Goal: Information Seeking & Learning: Learn about a topic

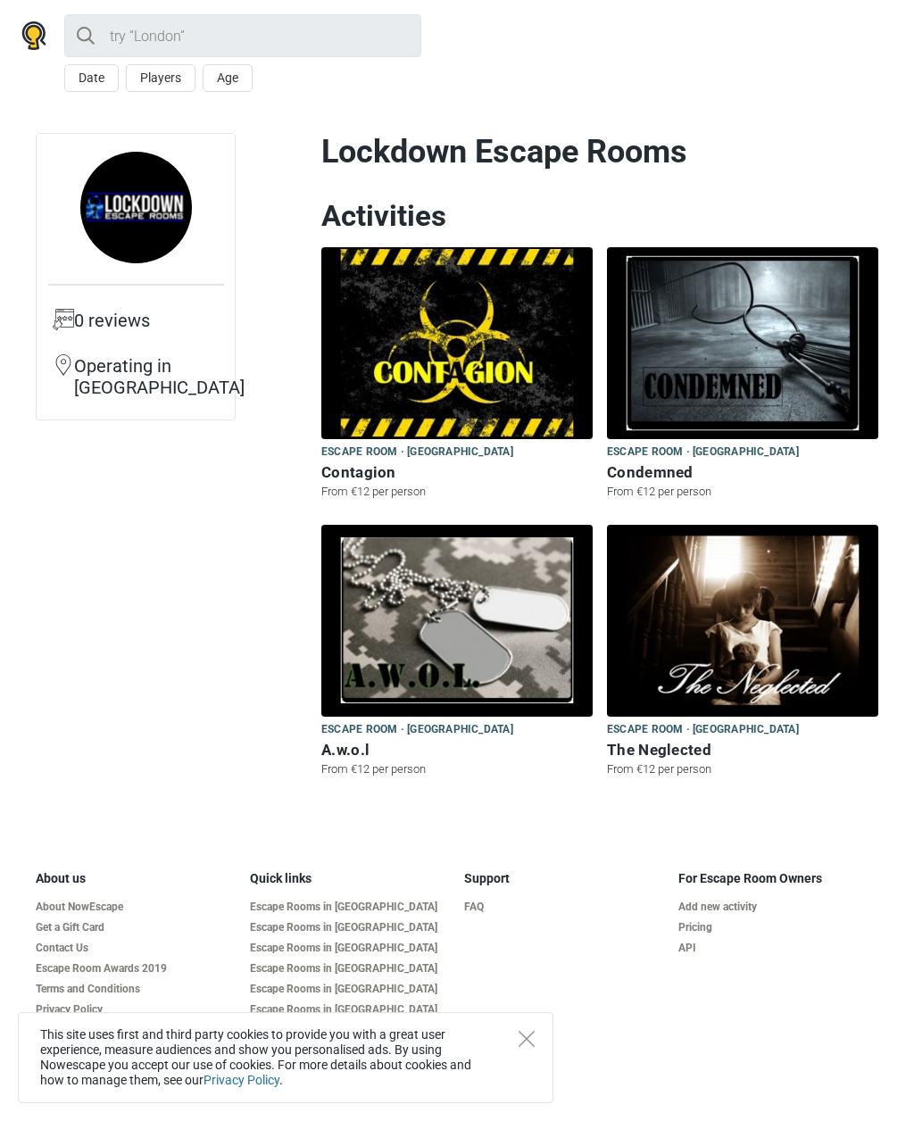
scroll to position [135, 0]
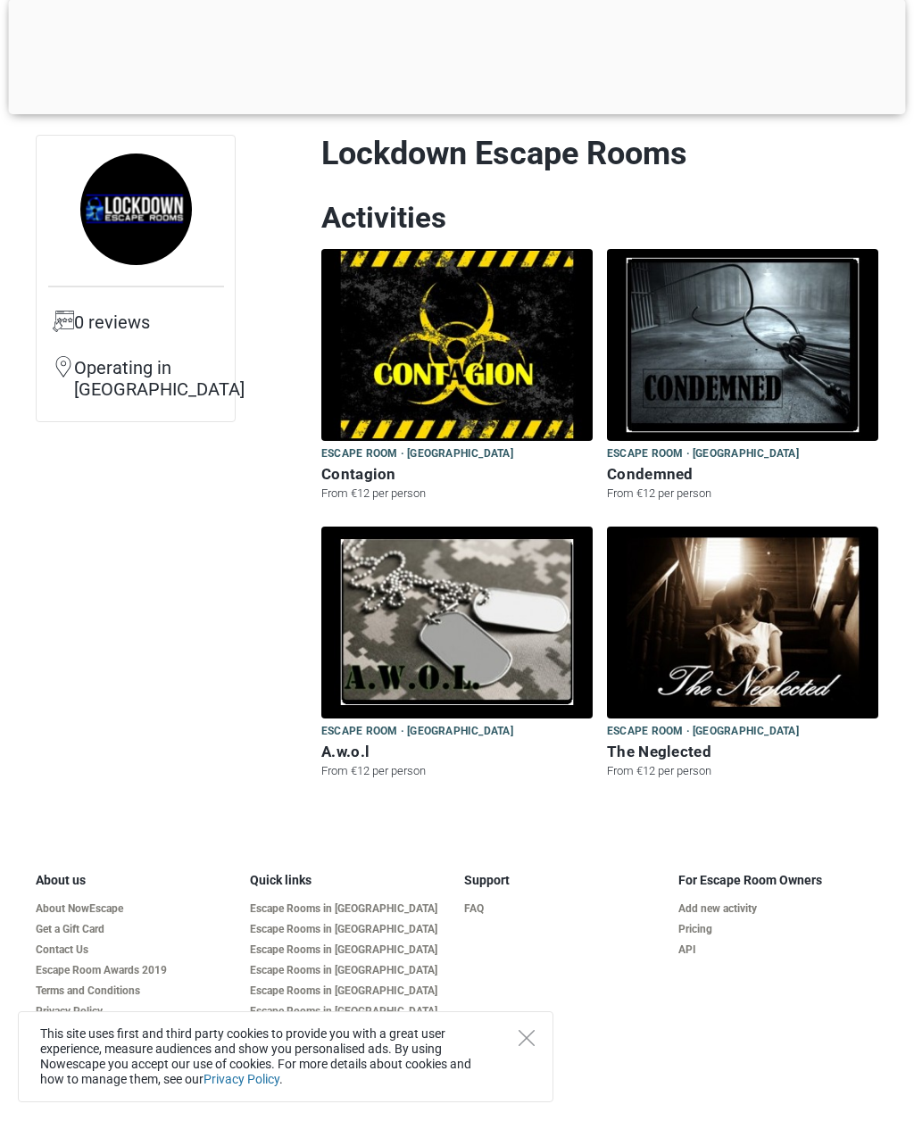
click at [511, 640] on img at bounding box center [456, 624] width 271 height 192
click at [739, 326] on img at bounding box center [742, 346] width 271 height 192
click at [513, 341] on img at bounding box center [456, 346] width 271 height 192
click at [794, 580] on img at bounding box center [742, 624] width 271 height 192
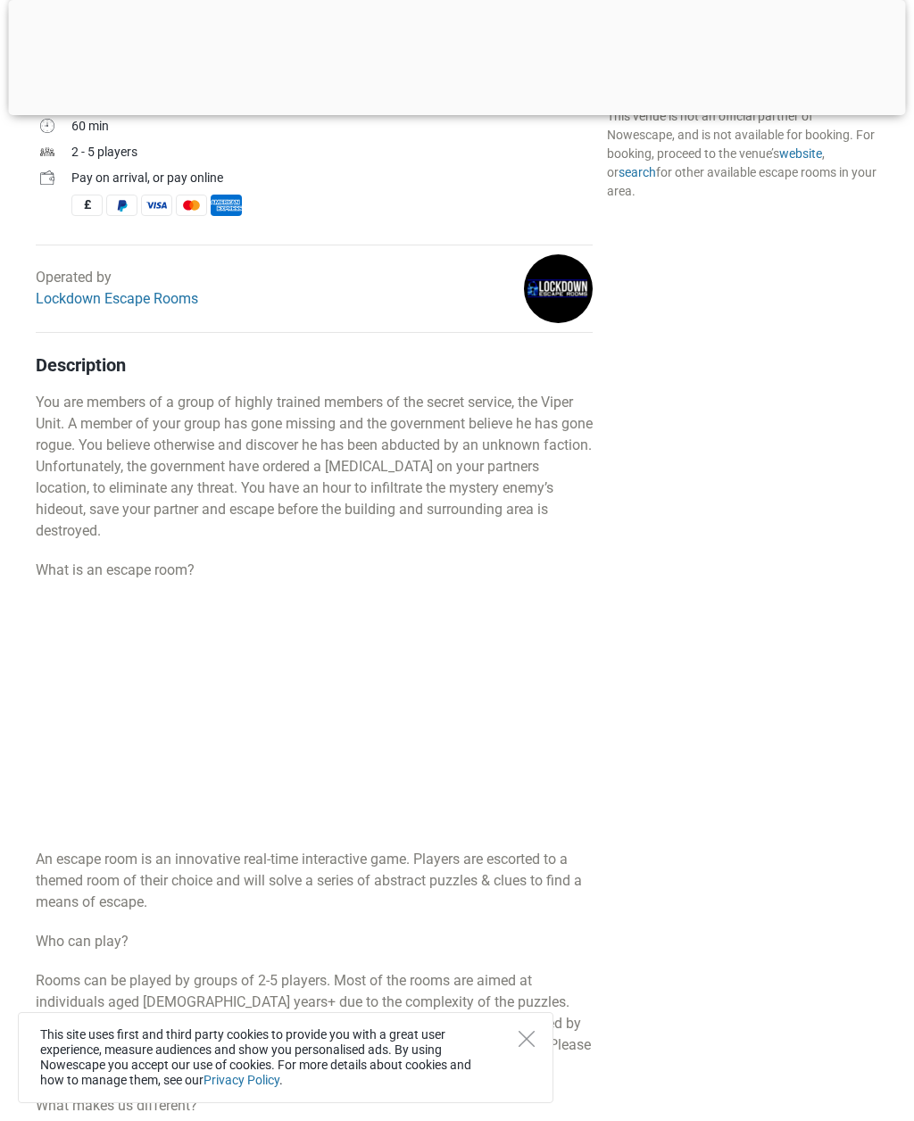
scroll to position [689, 0]
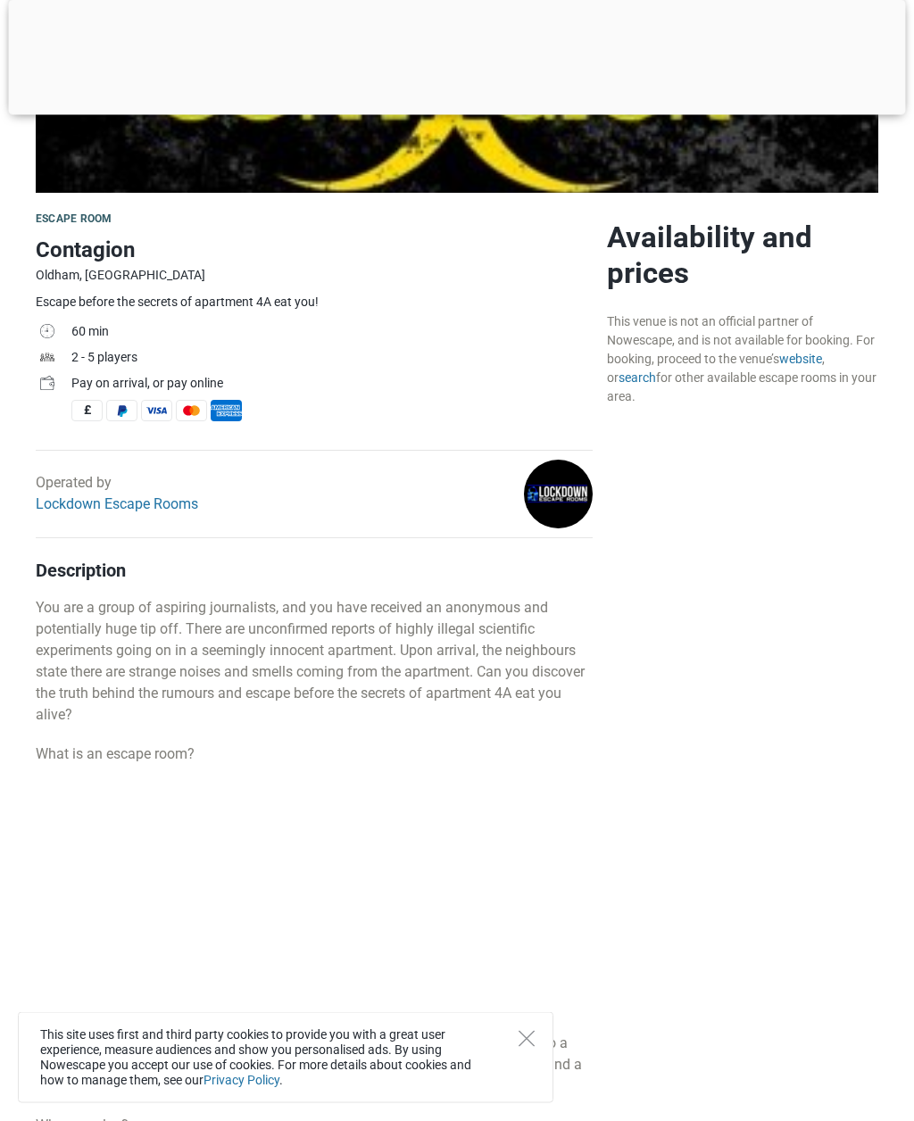
scroll to position [487, 0]
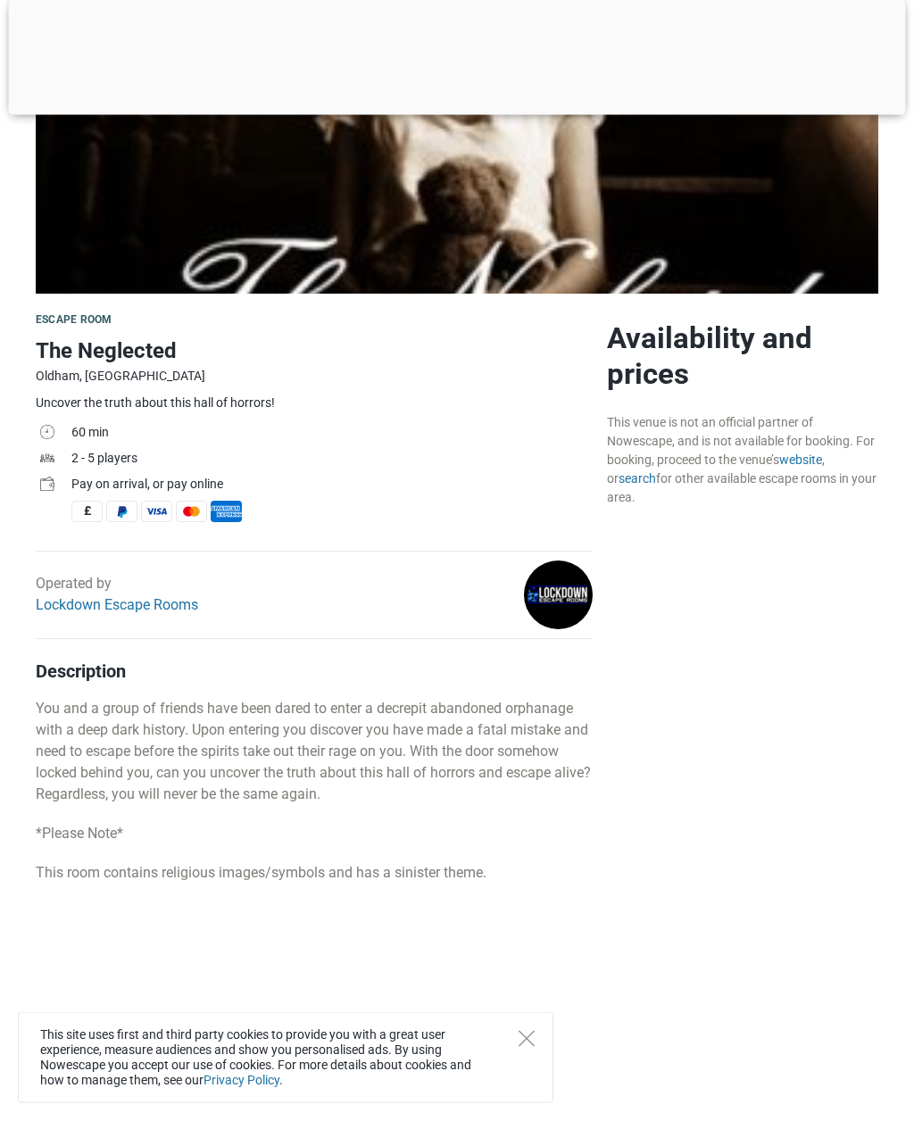
scroll to position [387, 0]
